Goal: Task Accomplishment & Management: Complete application form

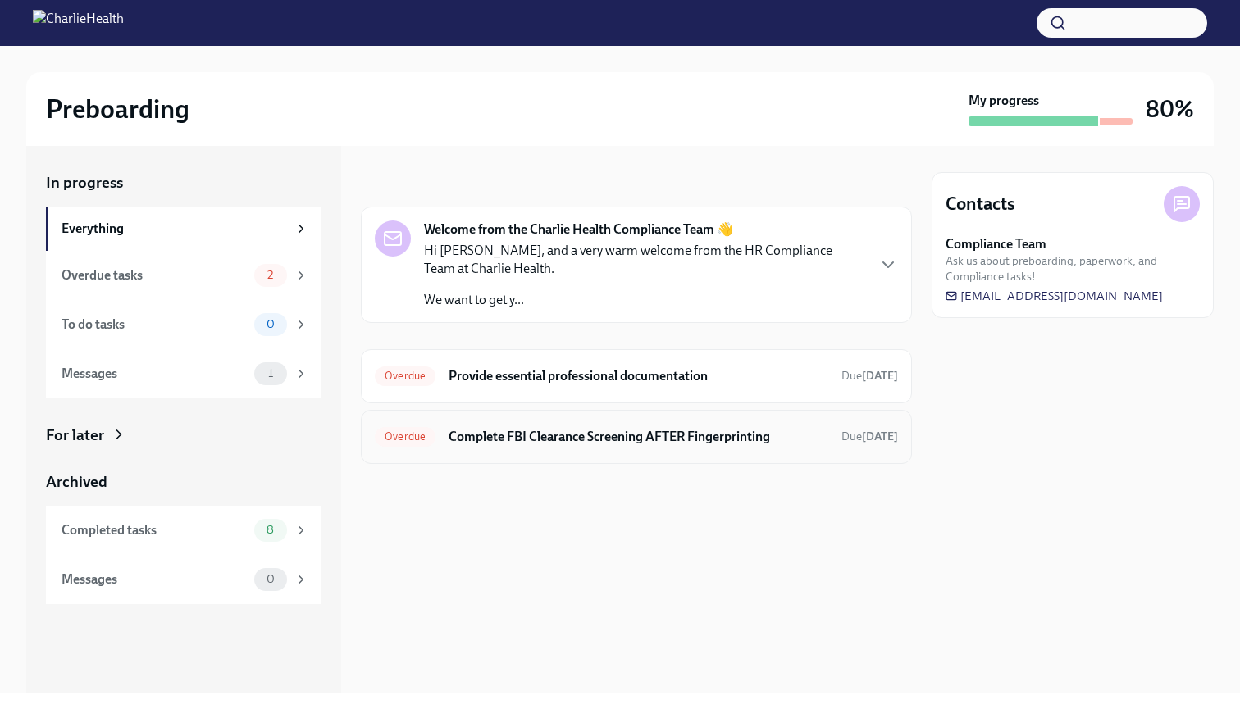
click at [683, 431] on h6 "Complete FBI Clearance Screening AFTER Fingerprinting" at bounding box center [639, 437] width 380 height 18
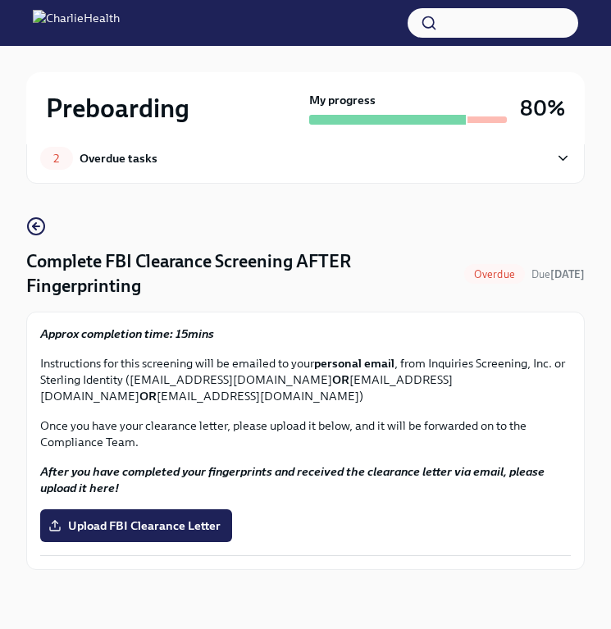
scroll to position [38, 0]
click at [160, 530] on span "Upload FBI Clearance Letter" at bounding box center [136, 526] width 169 height 16
click at [0, 0] on input "Upload FBI Clearance Letter" at bounding box center [0, 0] width 0 height 0
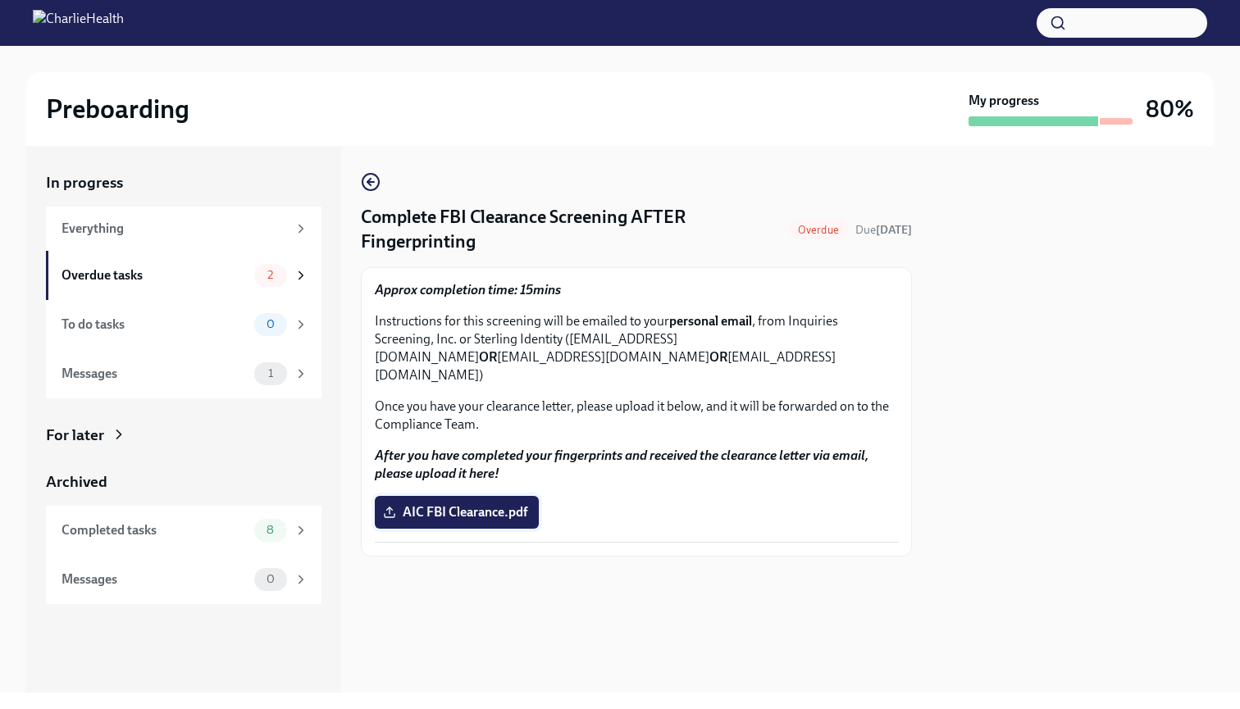
scroll to position [0, 0]
click at [369, 191] on icon "button" at bounding box center [371, 182] width 20 height 20
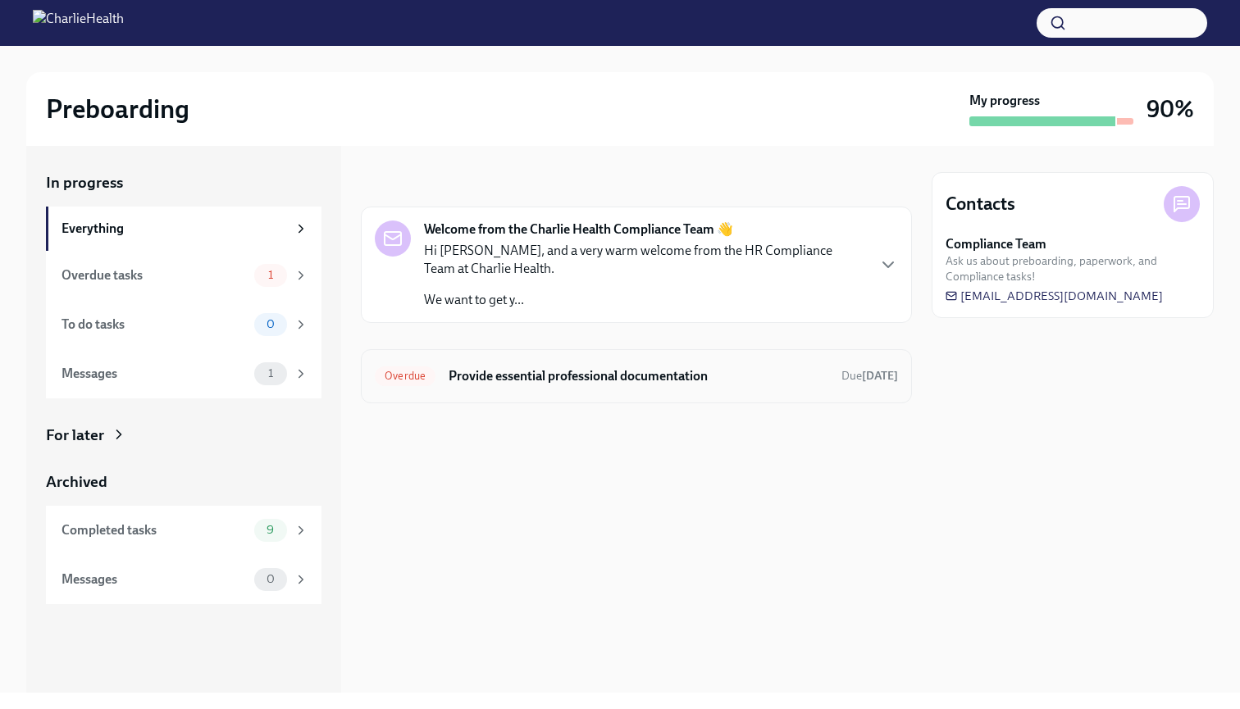
click at [585, 377] on h6 "Provide essential professional documentation" at bounding box center [639, 376] width 380 height 18
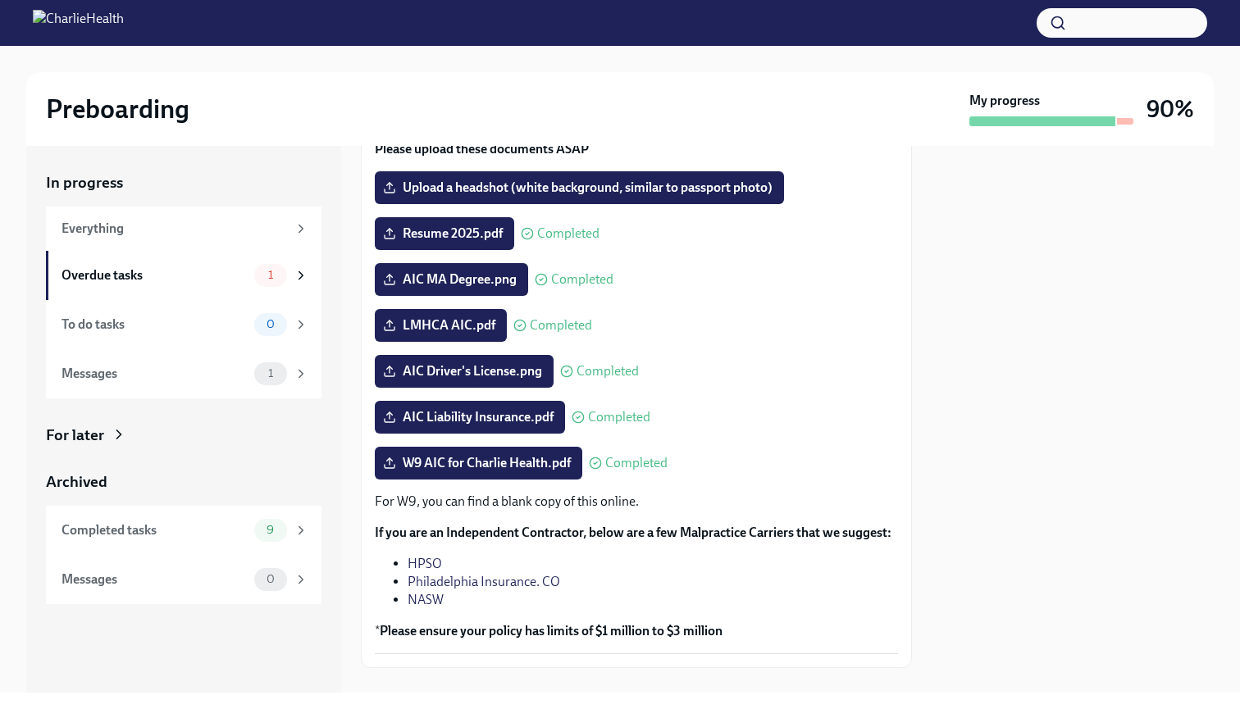
scroll to position [185, 0]
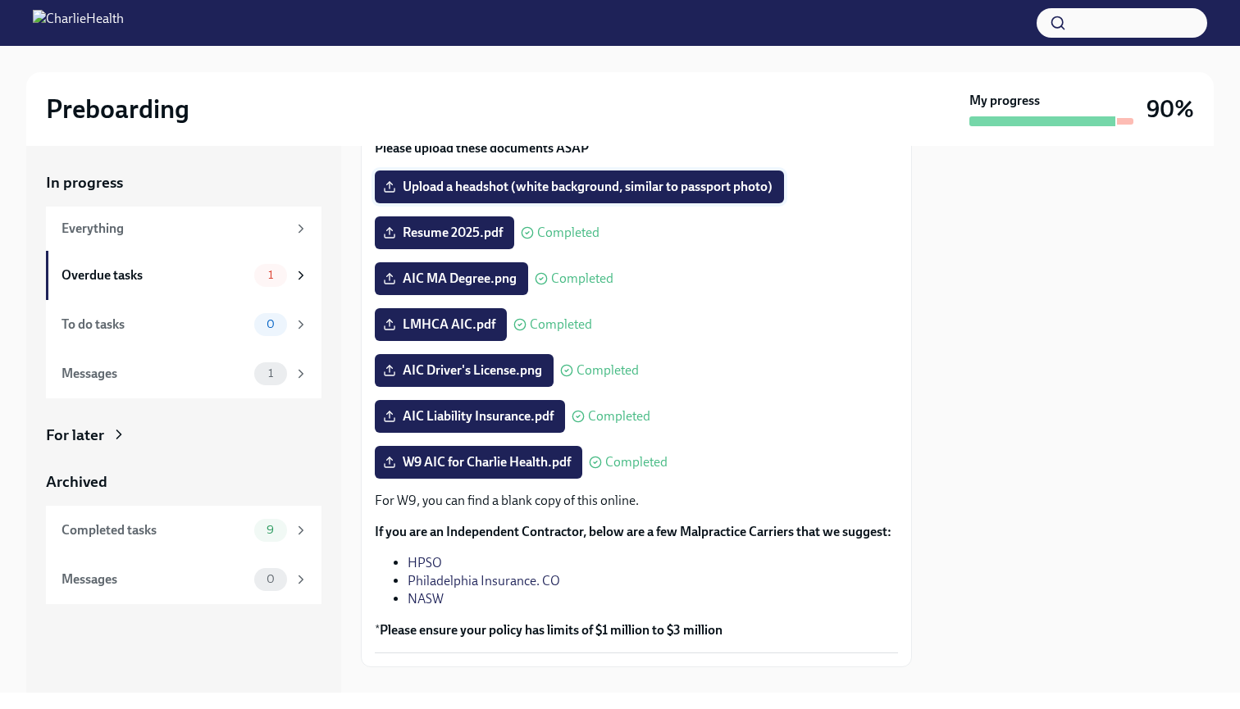
click at [570, 190] on span "Upload a headshot (white background, similar to passport photo)" at bounding box center [579, 187] width 386 height 16
click at [0, 0] on input "Upload a headshot (white background, similar to passport photo)" at bounding box center [0, 0] width 0 height 0
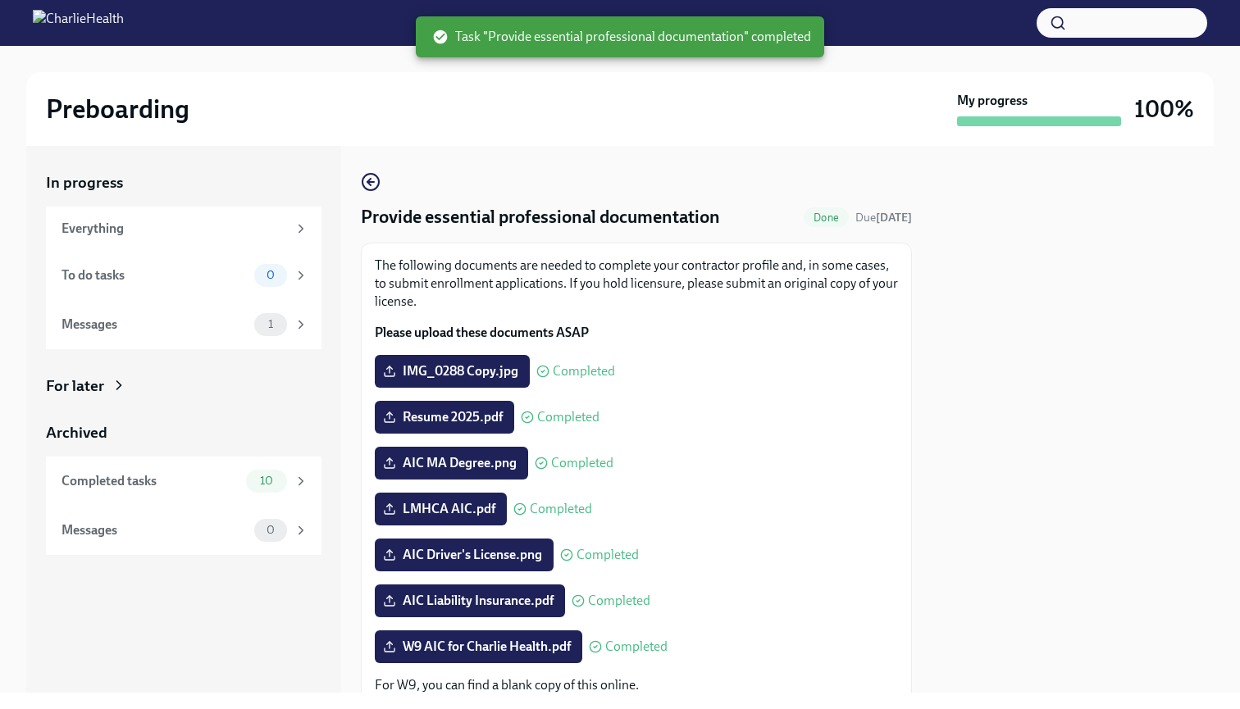
scroll to position [0, 0]
click at [376, 173] on icon "button" at bounding box center [371, 182] width 20 height 20
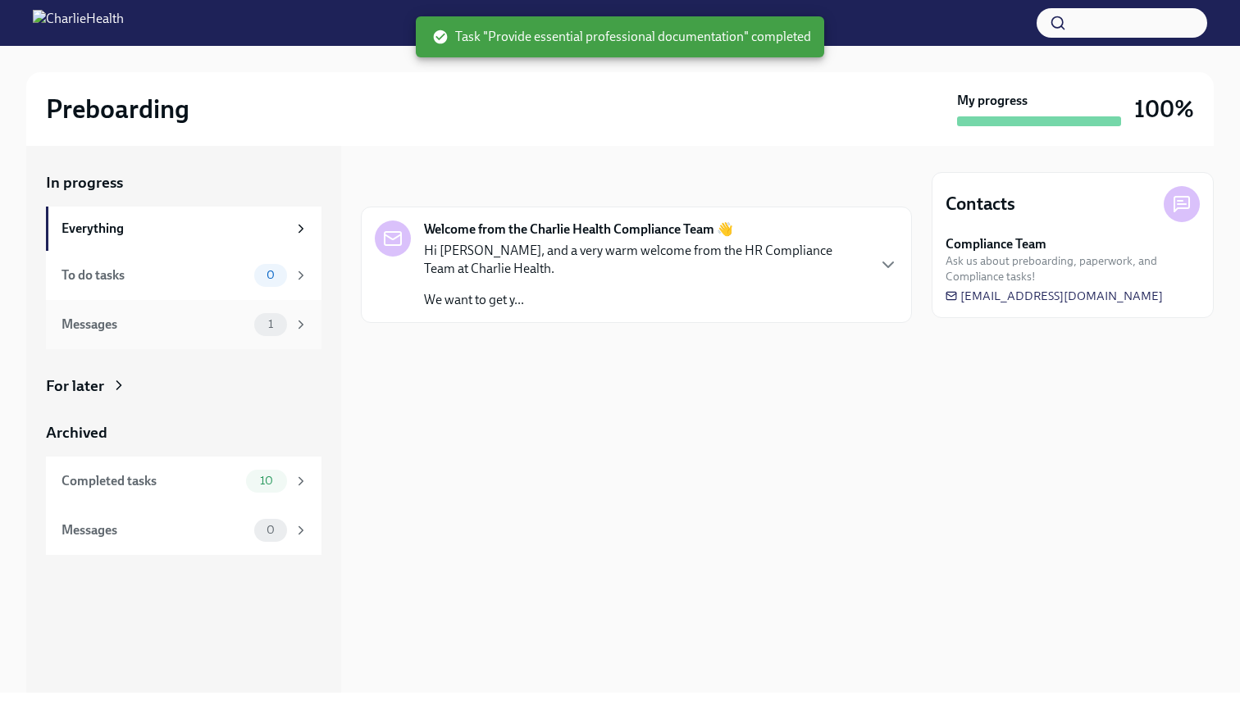
click at [262, 326] on span "1" at bounding box center [270, 324] width 25 height 12
